Goal: Download file/media

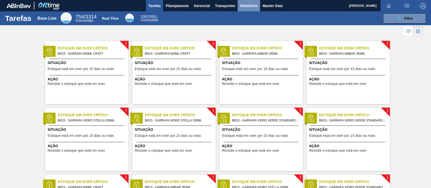
click at [257, 3] on span "Relatórios" at bounding box center [248, 6] width 17 height 6
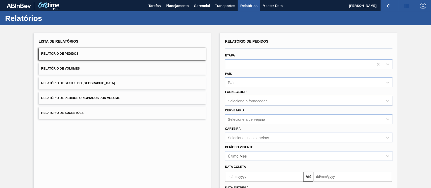
click at [87, 101] on button "Relatório de Pedidos Originados por Volume" at bounding box center [122, 98] width 167 height 12
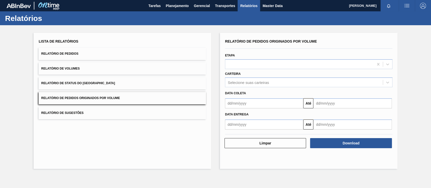
click at [236, 104] on input "text" at bounding box center [264, 103] width 78 height 10
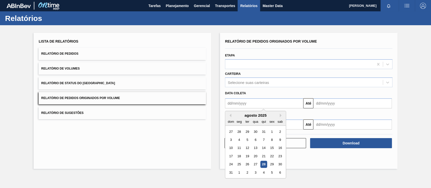
drag, startPoint x: 273, startPoint y: 132, endPoint x: 283, endPoint y: 135, distance: 10.4
click at [273, 132] on div "1" at bounding box center [271, 132] width 7 height 7
type input "[DATE]"
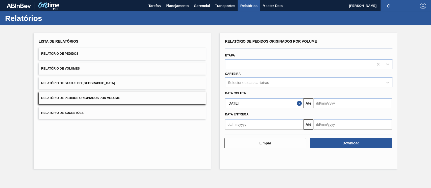
click at [321, 106] on input "text" at bounding box center [352, 103] width 78 height 10
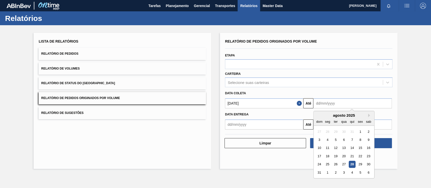
click at [369, 118] on div "dom seg ter qua qui sex sab" at bounding box center [344, 122] width 61 height 8
click at [369, 115] on button "Next Month" at bounding box center [370, 116] width 4 height 4
click at [335, 165] on div "30" at bounding box center [335, 164] width 7 height 7
type input "[DATE]"
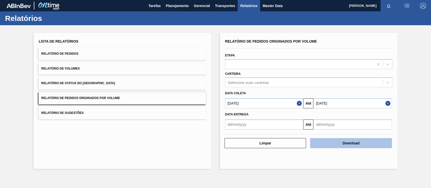
click at [362, 144] on button "Download" at bounding box center [351, 143] width 82 height 10
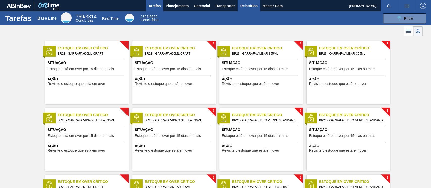
click at [243, 9] on button "Relatórios" at bounding box center [249, 5] width 22 height 11
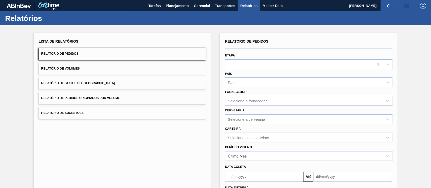
click at [114, 93] on button "Relatório de Pedidos Originados por Volume" at bounding box center [122, 98] width 167 height 12
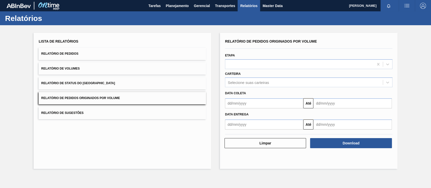
click at [239, 96] on div "Data coleta" at bounding box center [308, 93] width 171 height 7
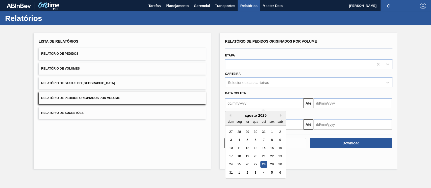
click at [240, 102] on input "text" at bounding box center [264, 103] width 78 height 10
click at [273, 132] on div "1" at bounding box center [271, 132] width 7 height 7
type input "[DATE]"
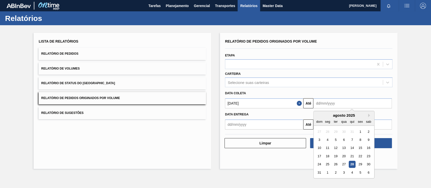
click at [320, 107] on input "text" at bounding box center [352, 103] width 78 height 10
click at [143, 127] on div "Lista de Relatórios Relatório de Pedidos Relatório de Volumes Relatório de Stat…" at bounding box center [123, 101] width 178 height 136
